Goal: Task Accomplishment & Management: Use online tool/utility

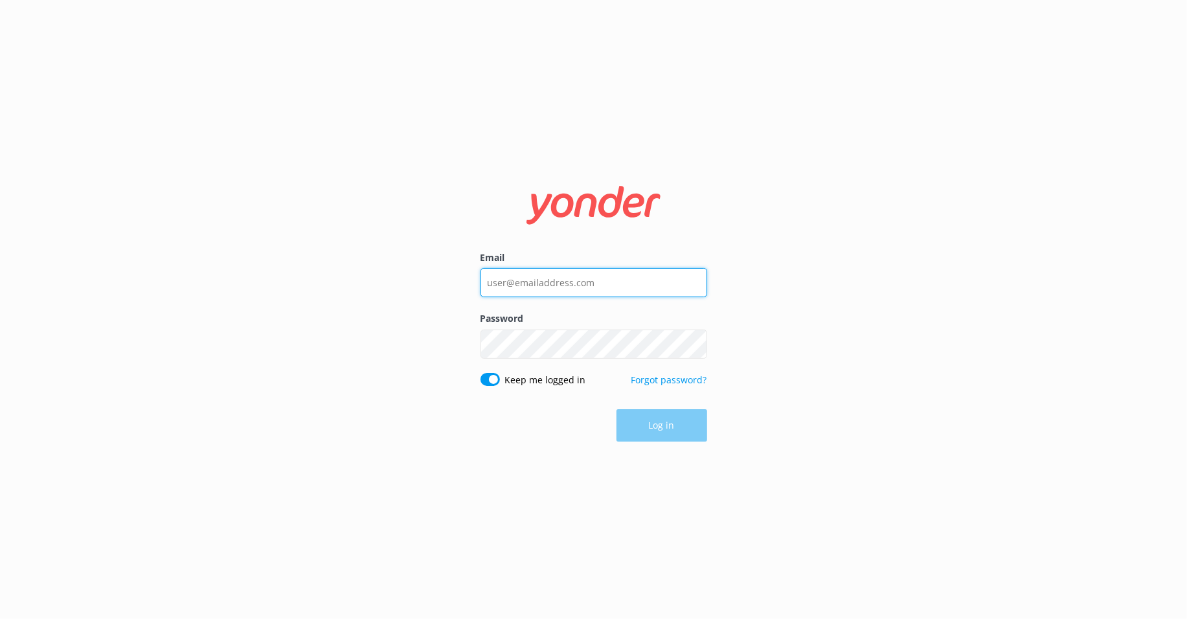
type input "[PERSON_NAME][EMAIL_ADDRESS][DOMAIN_NAME]"
click at [626, 422] on div "Log in" at bounding box center [593, 425] width 227 height 32
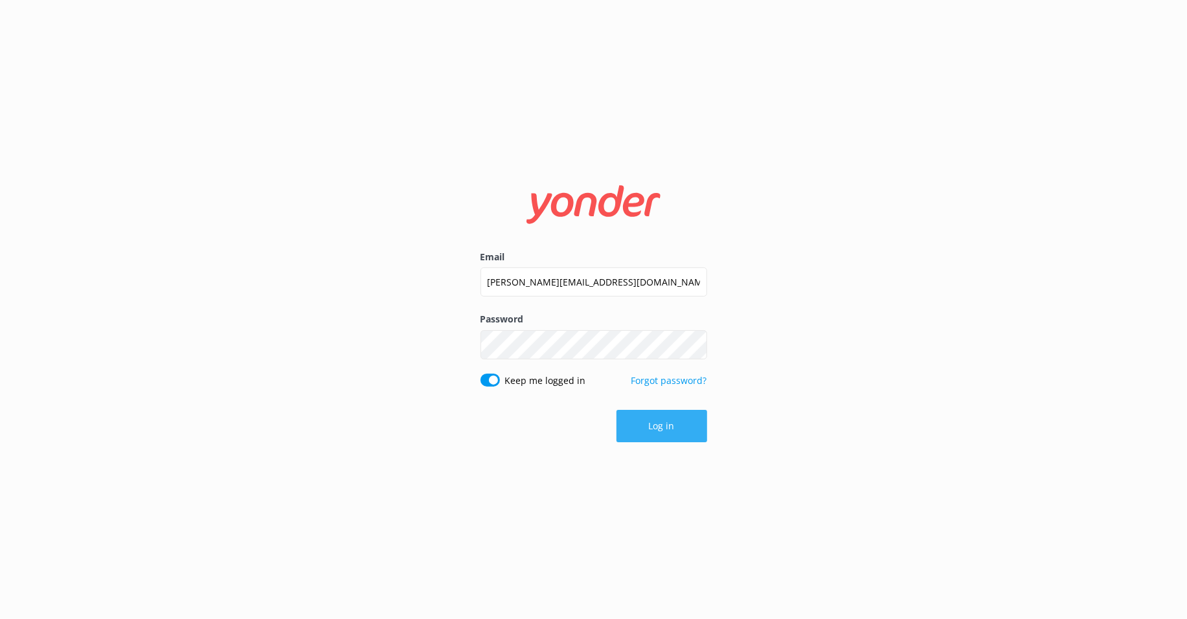
click at [632, 431] on button "Log in" at bounding box center [661, 426] width 91 height 32
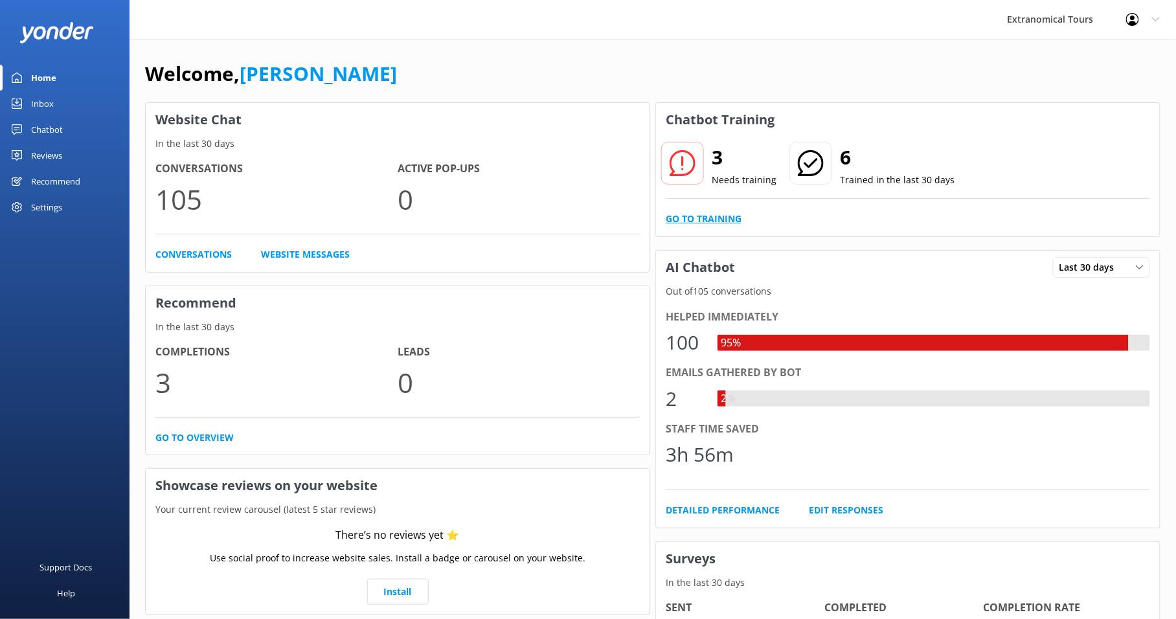
click at [717, 220] on link "Go to Training" at bounding box center [704, 219] width 76 height 14
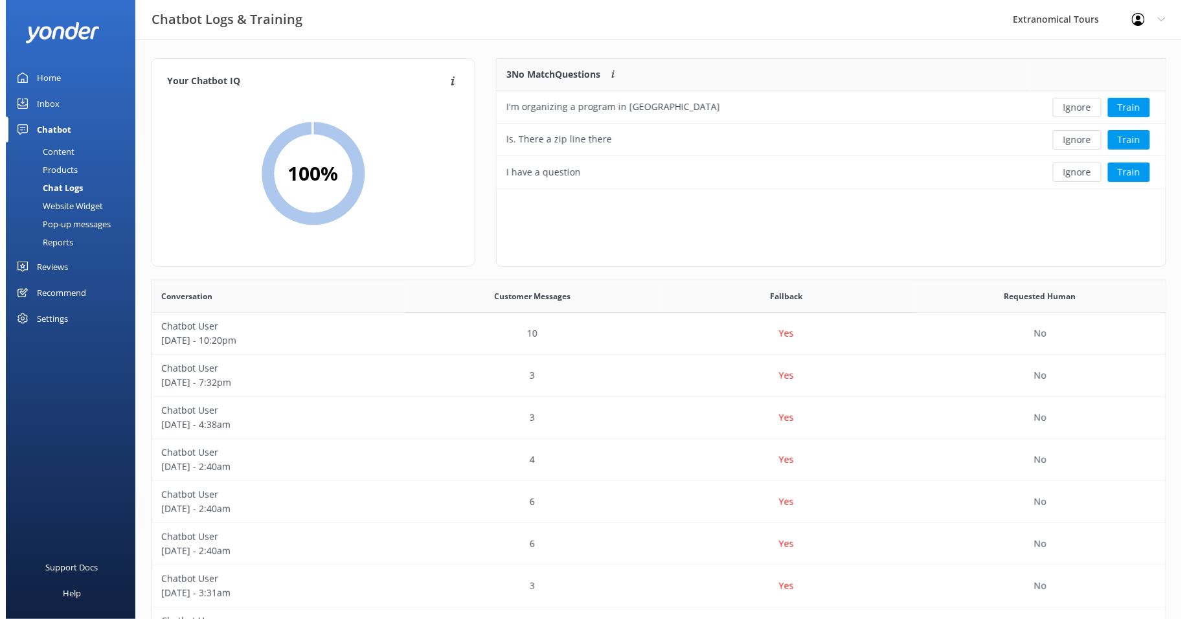
scroll to position [12, 11]
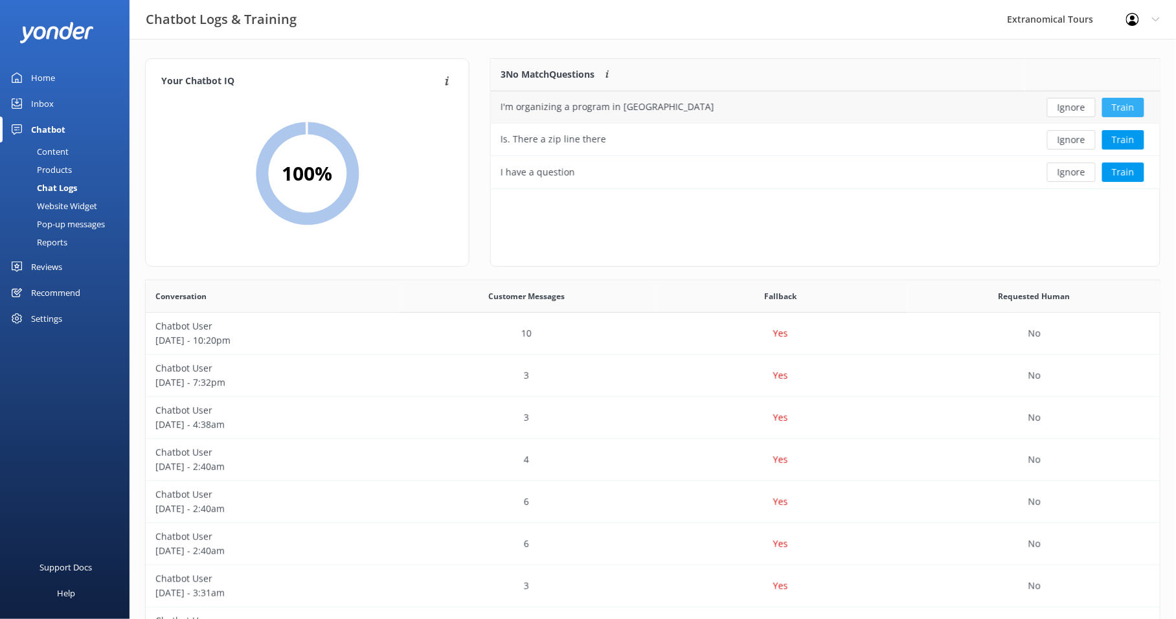
click at [1120, 107] on button "Train" at bounding box center [1123, 107] width 42 height 19
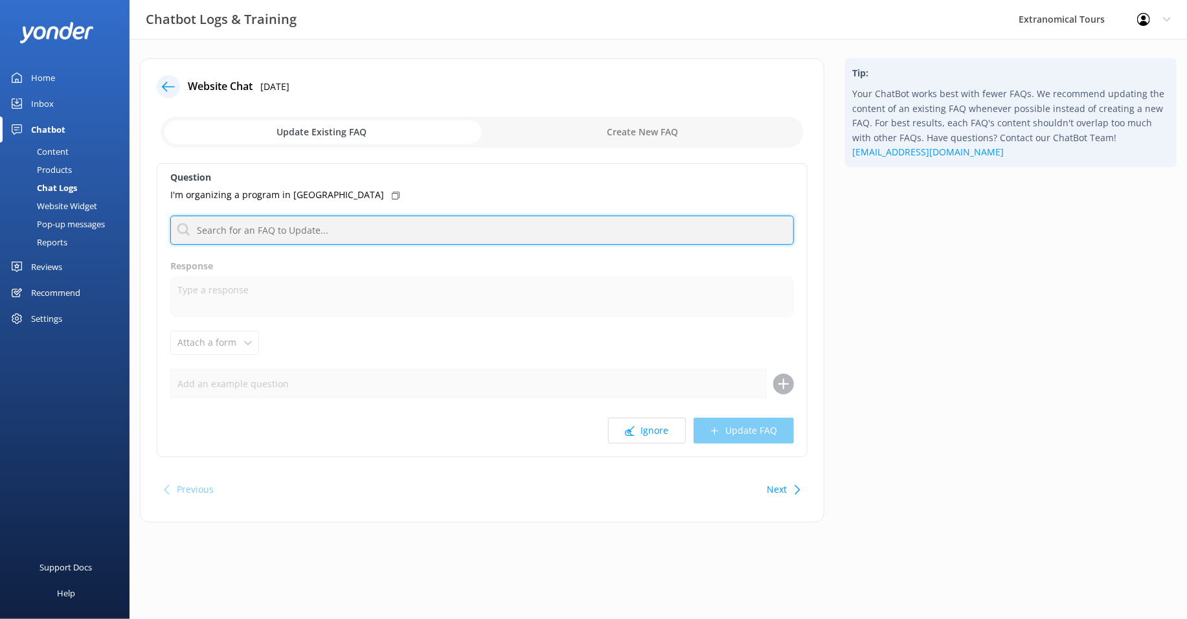
click at [415, 229] on input "text" at bounding box center [482, 230] width 624 height 29
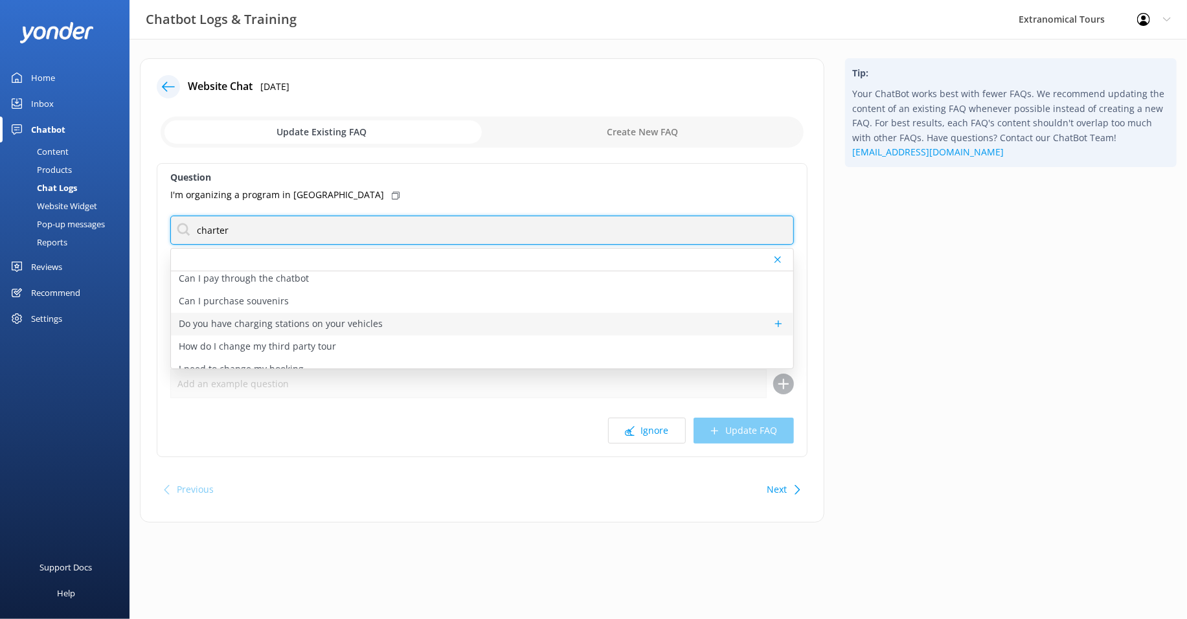
scroll to position [39, 0]
type input "c"
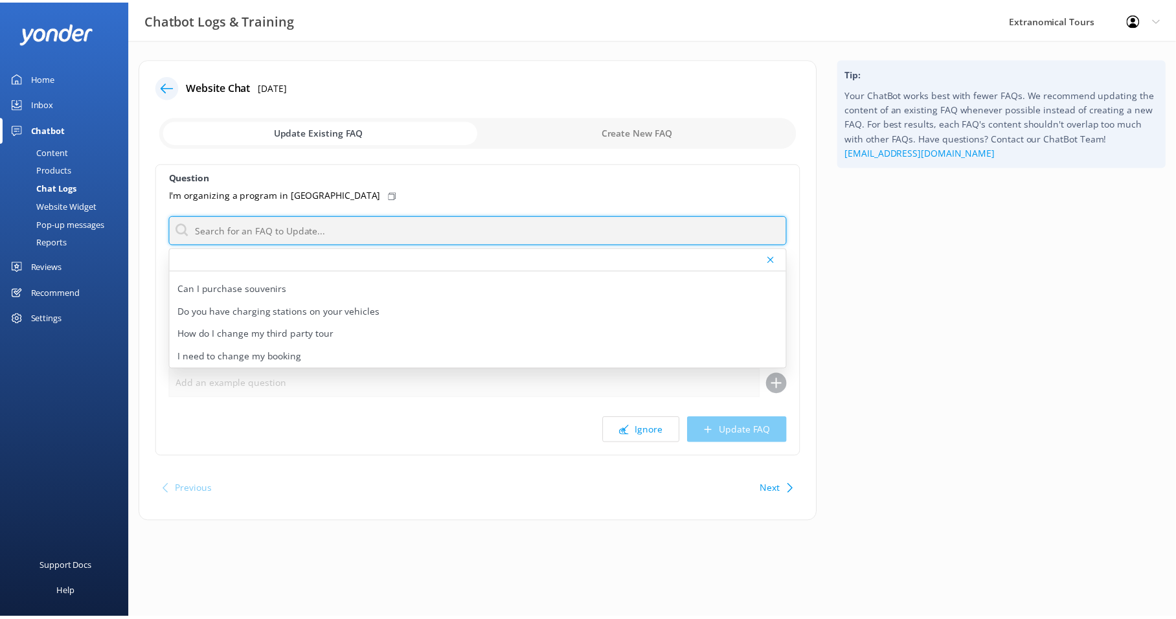
scroll to position [0, 0]
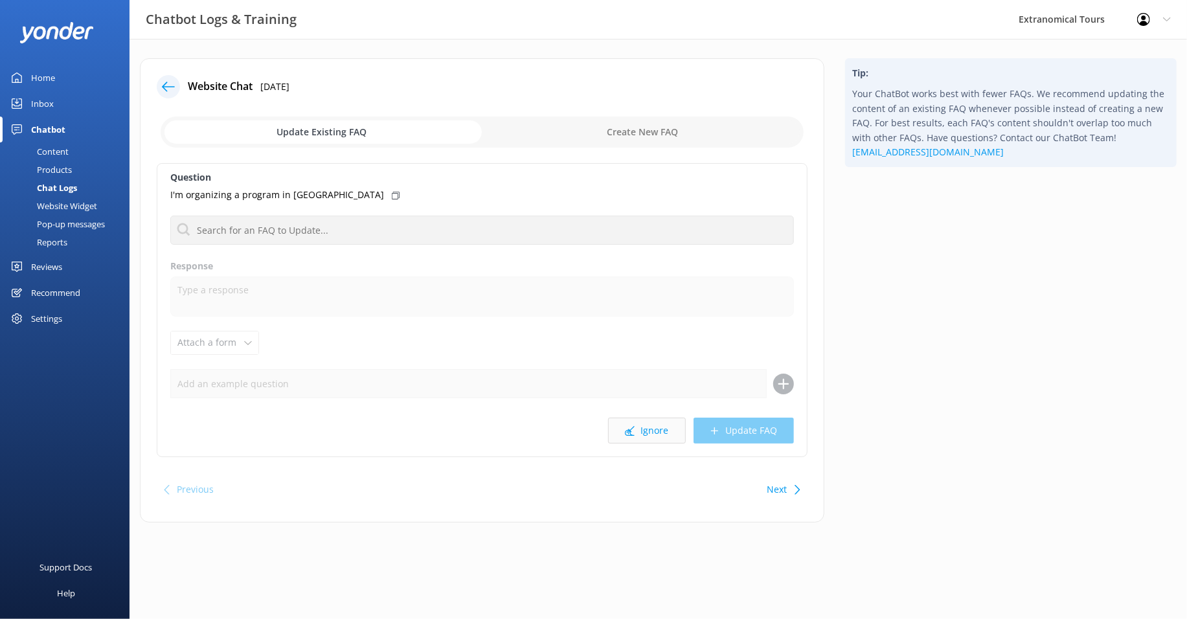
click at [641, 423] on button "Ignore" at bounding box center [647, 431] width 78 height 26
click at [641, 425] on button "Ignore" at bounding box center [647, 431] width 78 height 26
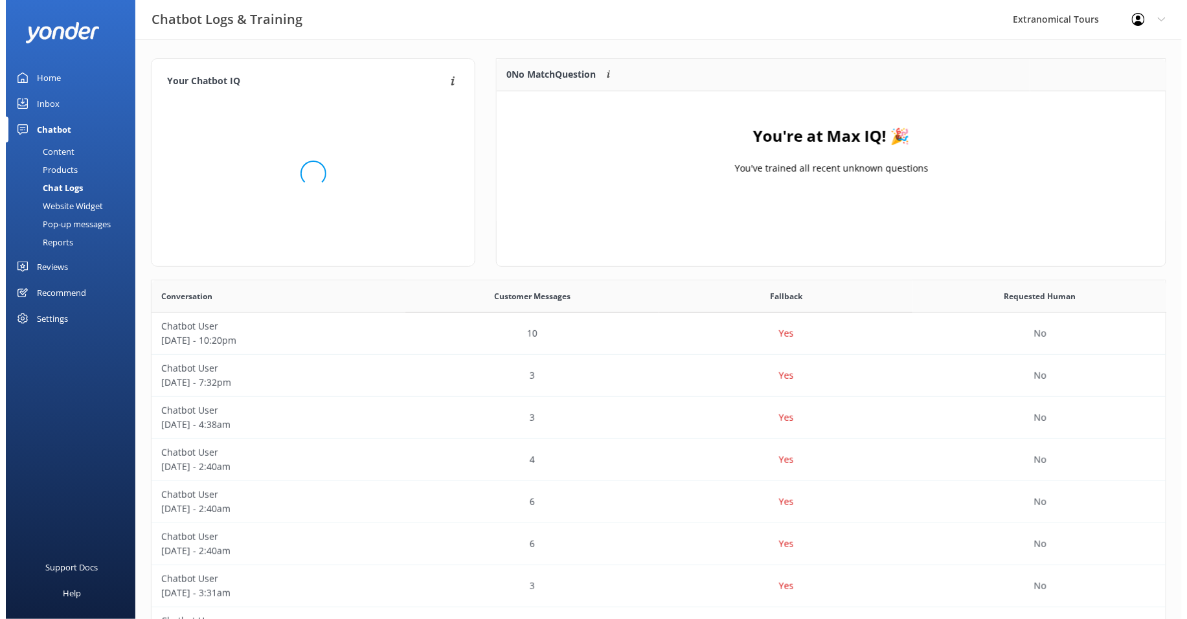
scroll to position [11, 11]
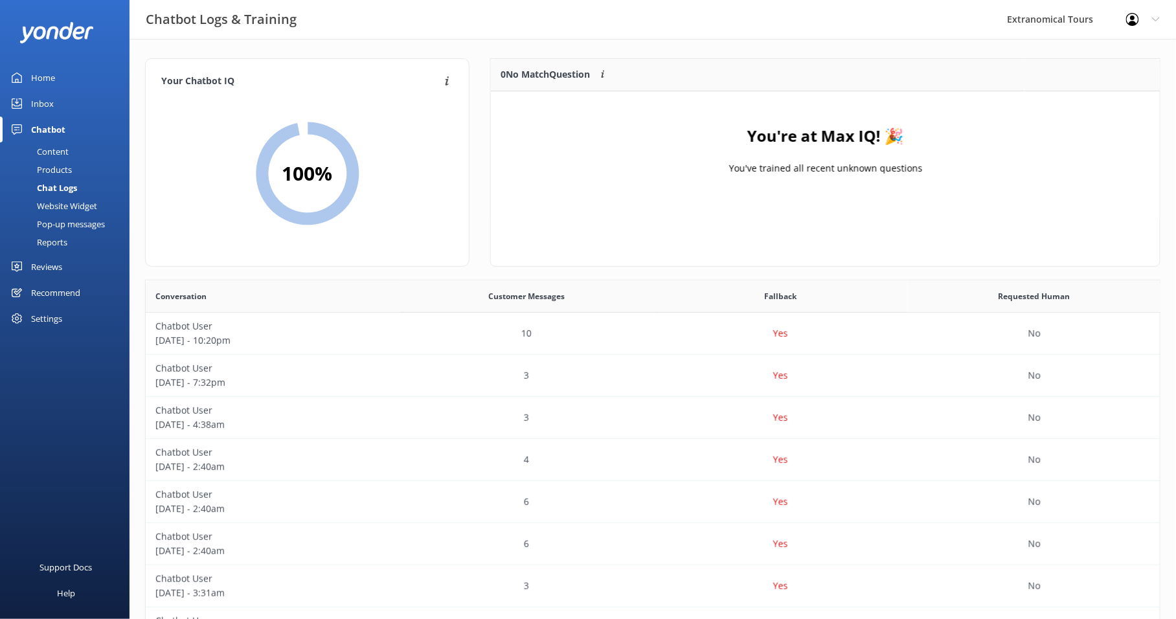
click at [32, 103] on div "Inbox" at bounding box center [42, 104] width 23 height 26
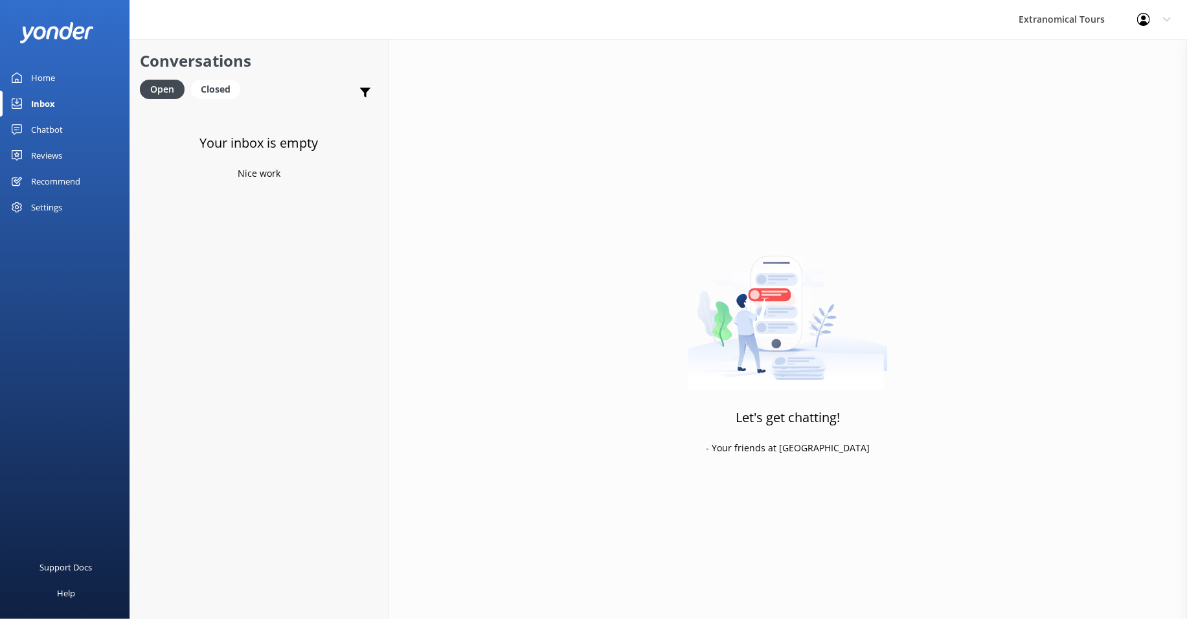
click at [47, 131] on div "Chatbot" at bounding box center [47, 130] width 32 height 26
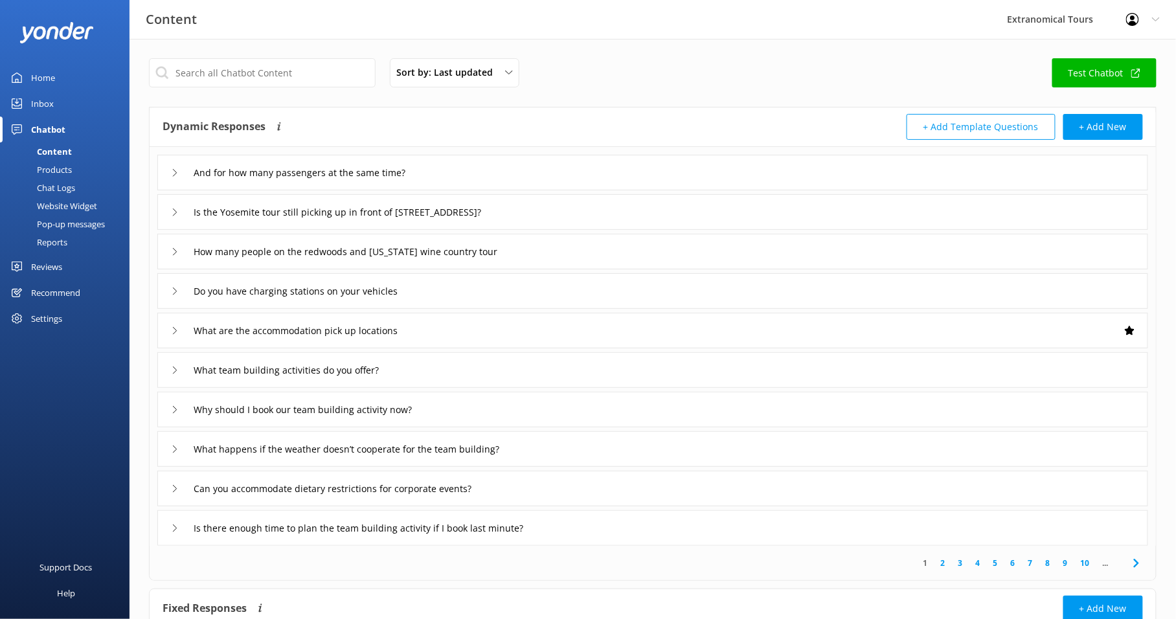
click at [62, 221] on div "Pop-up messages" at bounding box center [56, 224] width 97 height 18
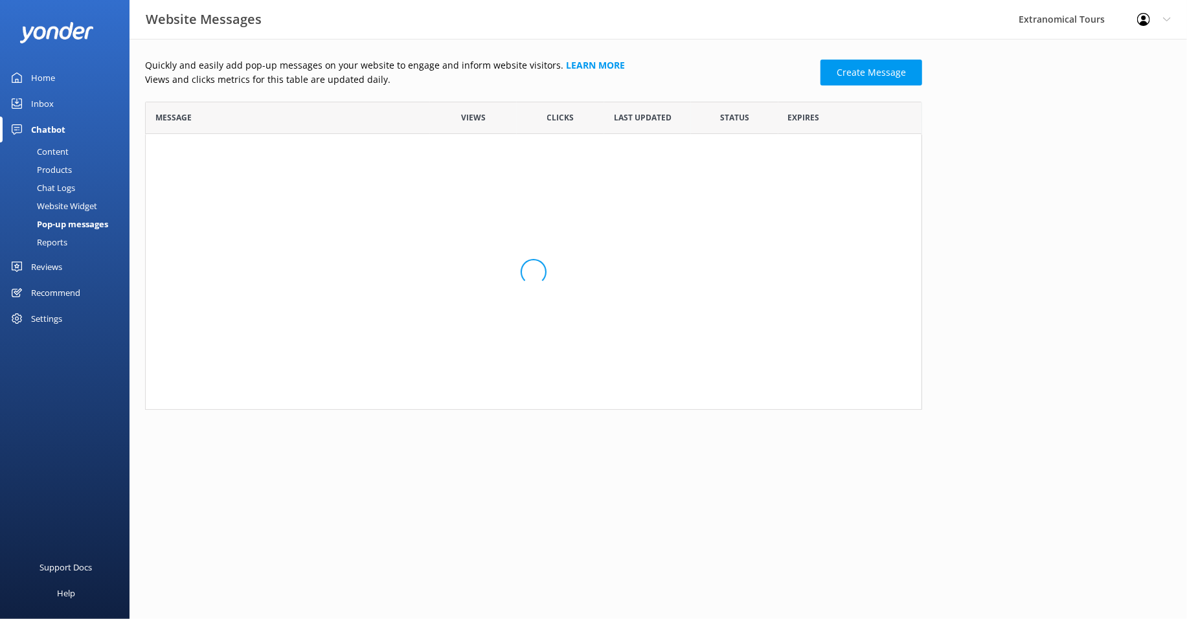
scroll to position [297, 766]
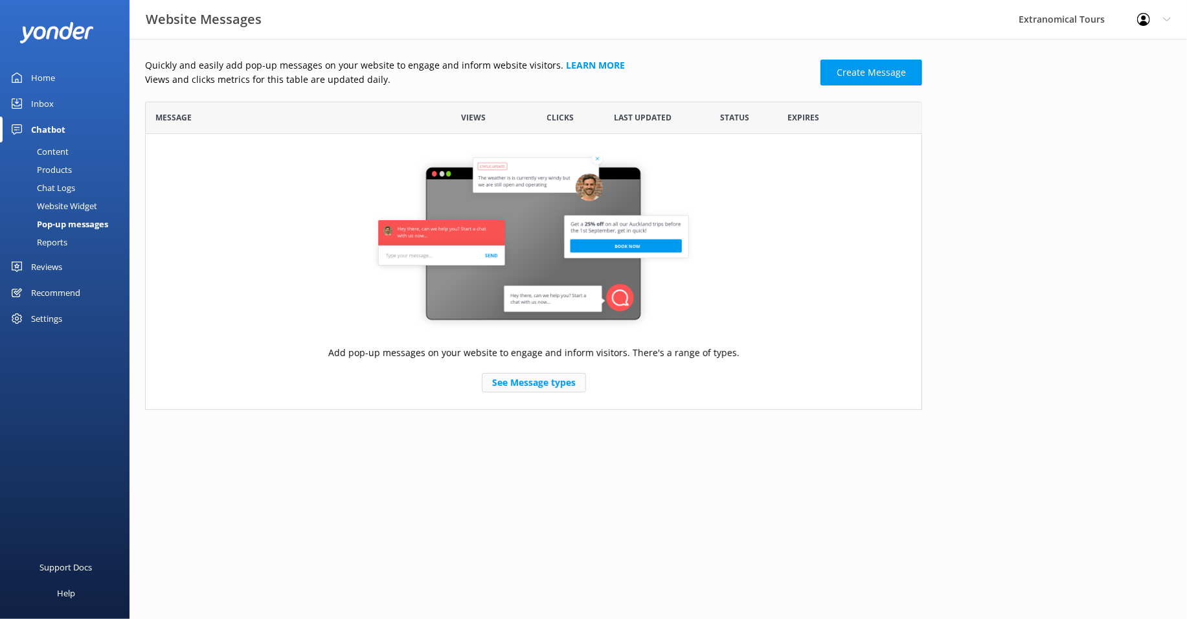
click at [537, 383] on link "See Message types" at bounding box center [534, 382] width 104 height 19
